Goal: Information Seeking & Learning: Learn about a topic

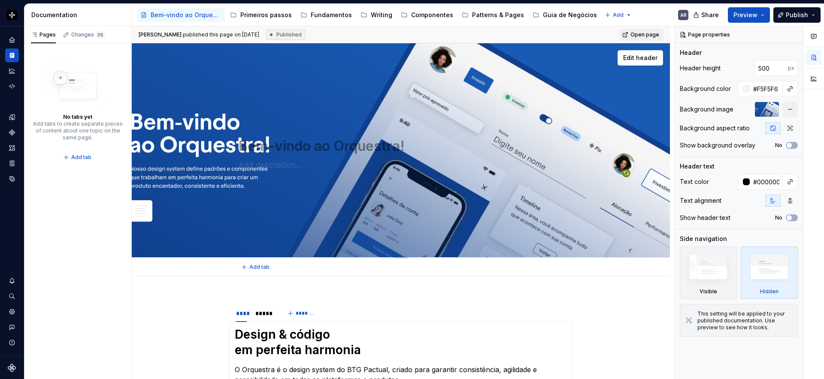
scroll to position [19, 0]
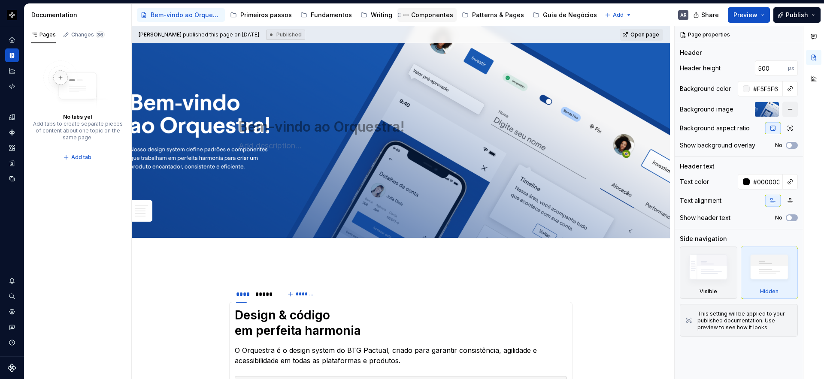
click at [430, 15] on div "Componentes" at bounding box center [432, 15] width 42 height 9
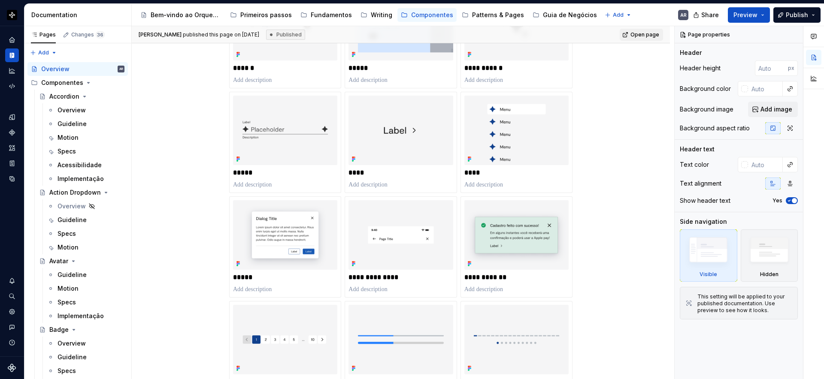
scroll to position [831, 0]
click at [289, 247] on img at bounding box center [285, 234] width 104 height 70
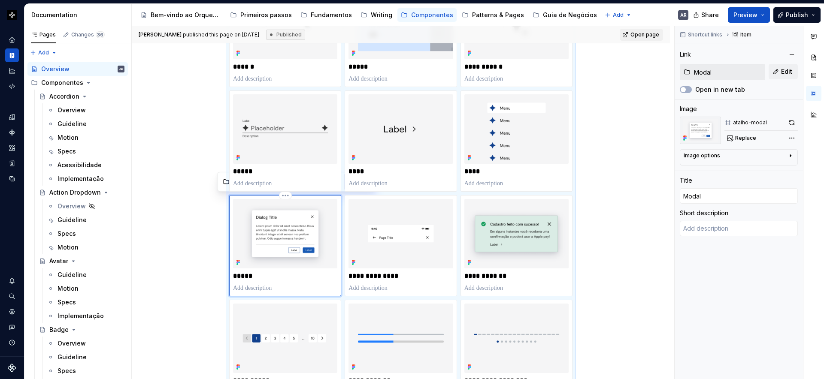
click at [294, 242] on img at bounding box center [285, 234] width 104 height 70
click at [282, 230] on img at bounding box center [285, 234] width 104 height 70
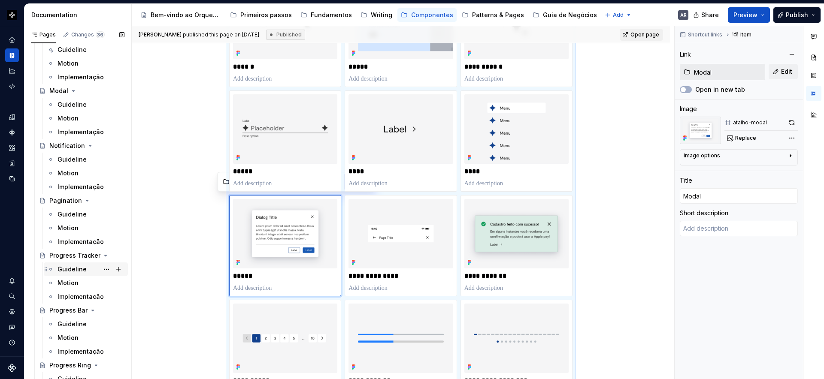
scroll to position [1529, 0]
click at [74, 105] on div "Guideline" at bounding box center [72, 105] width 29 height 9
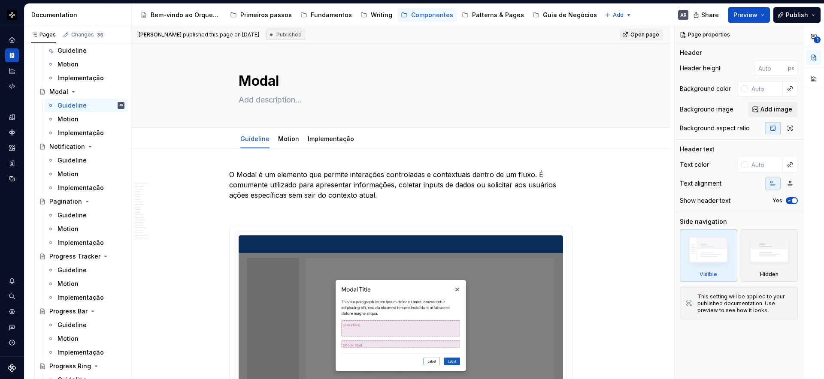
type textarea "*"
